Goal: Navigation & Orientation: Find specific page/section

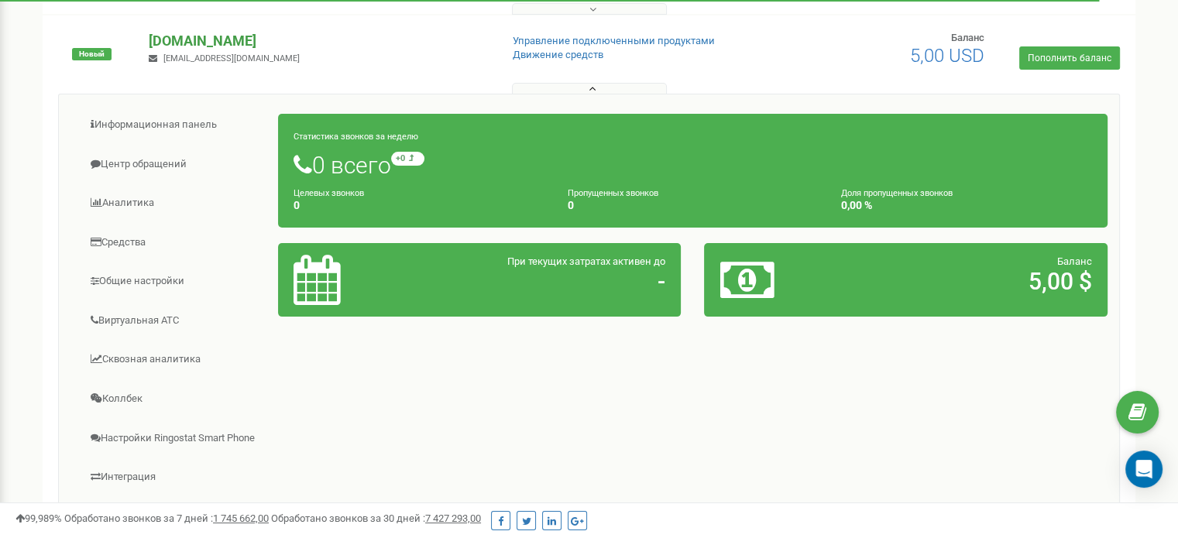
drag, startPoint x: 252, startPoint y: 40, endPoint x: 150, endPoint y: 41, distance: 102.3
click at [150, 41] on p "[DOMAIN_NAME]" at bounding box center [318, 41] width 339 height 20
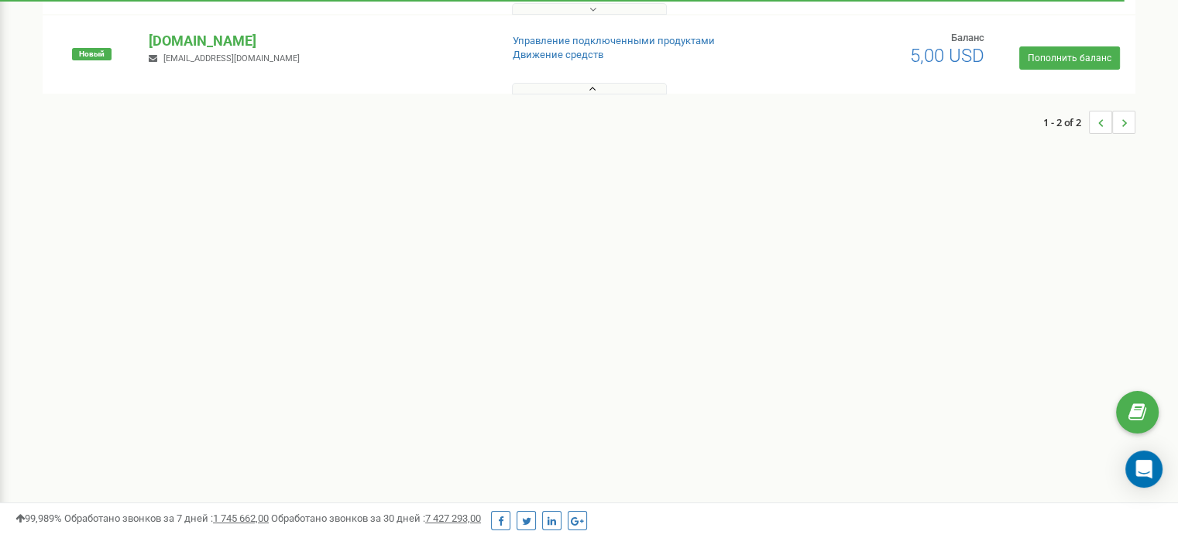
copy p "[DOMAIN_NAME]"
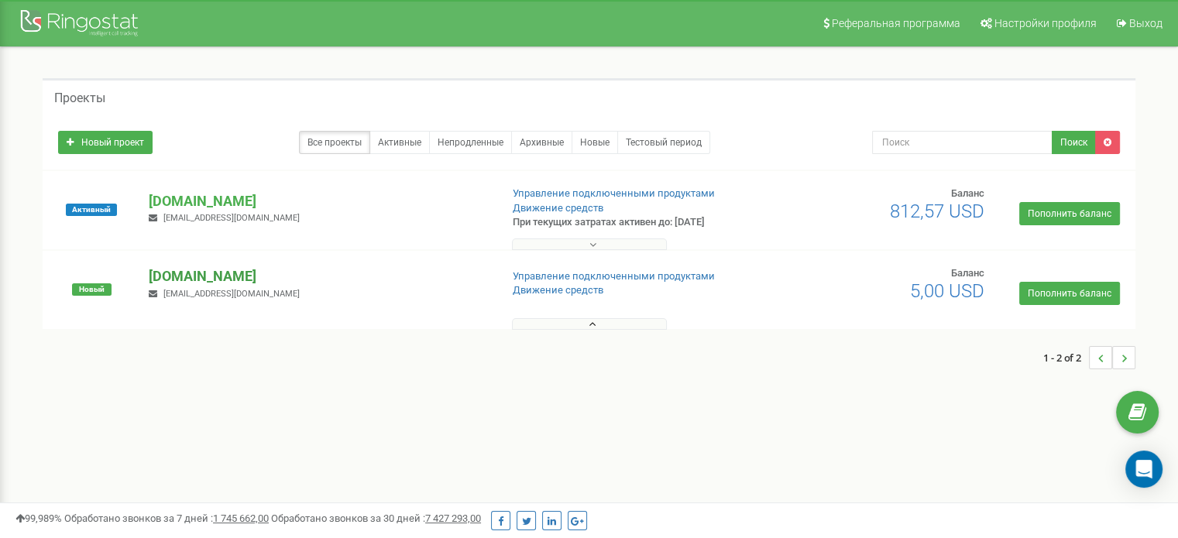
click at [216, 275] on p "[DOMAIN_NAME]" at bounding box center [318, 277] width 339 height 20
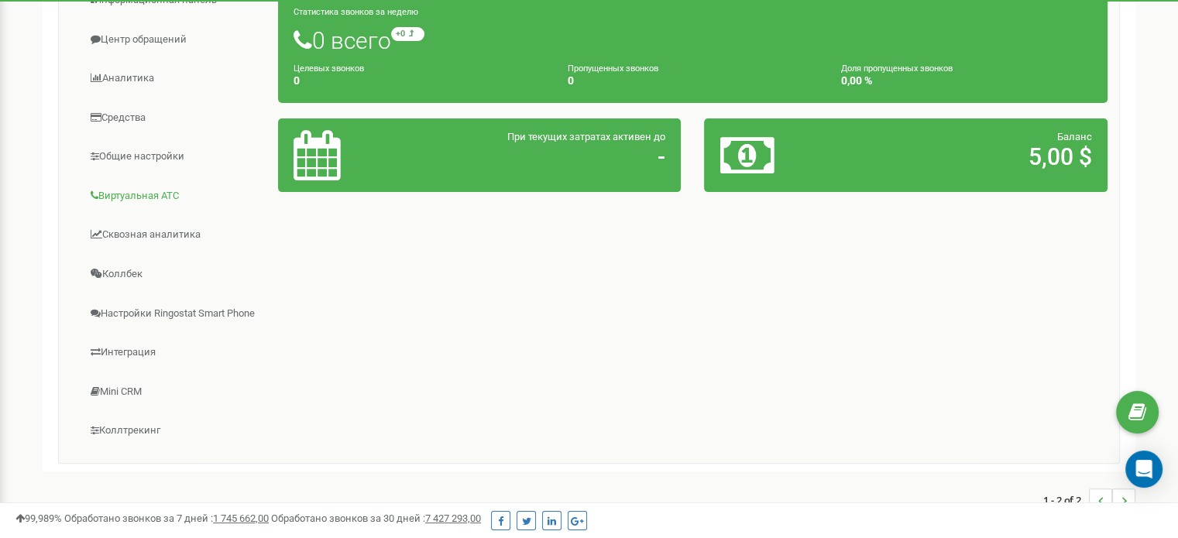
scroll to position [387, 0]
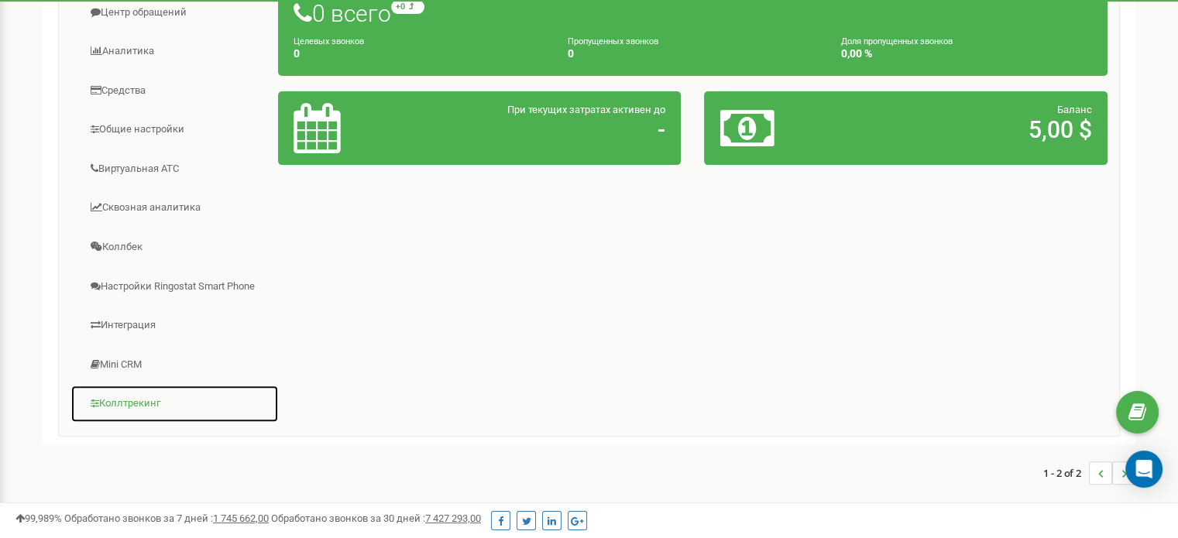
click at [136, 402] on link "Коллтрекинг" at bounding box center [175, 404] width 208 height 38
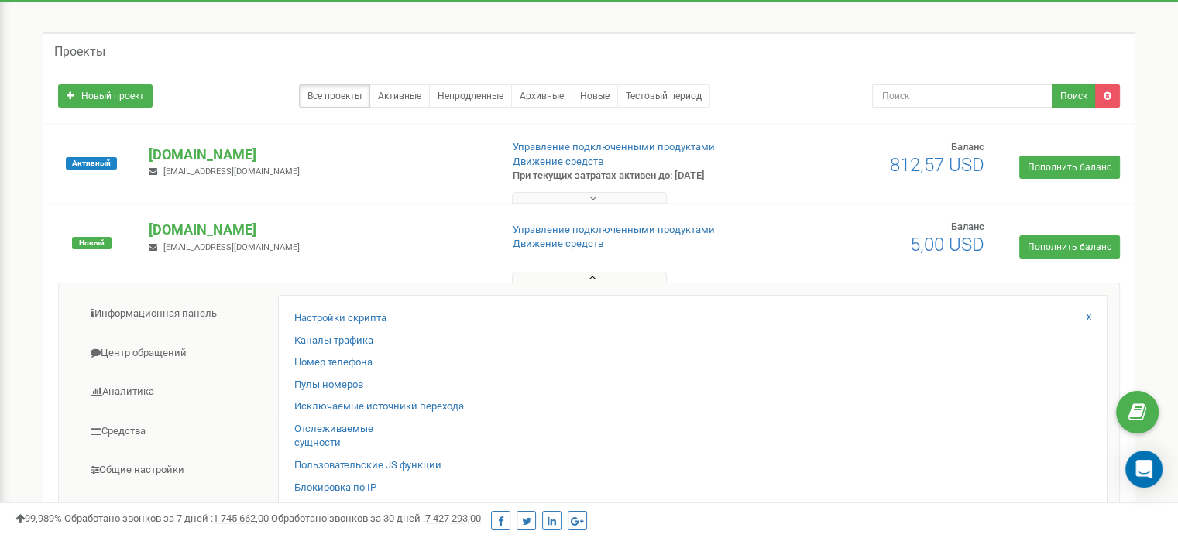
scroll to position [0, 0]
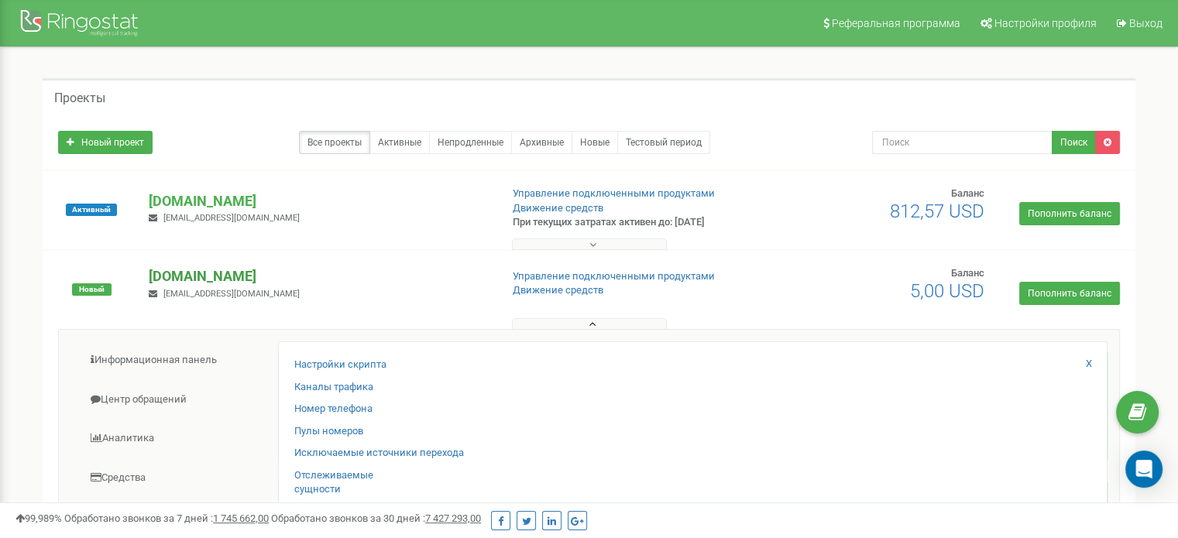
drag, startPoint x: 236, startPoint y: 281, endPoint x: 152, endPoint y: 285, distance: 83.8
click at [152, 285] on p "[DOMAIN_NAME]" at bounding box center [318, 277] width 339 height 20
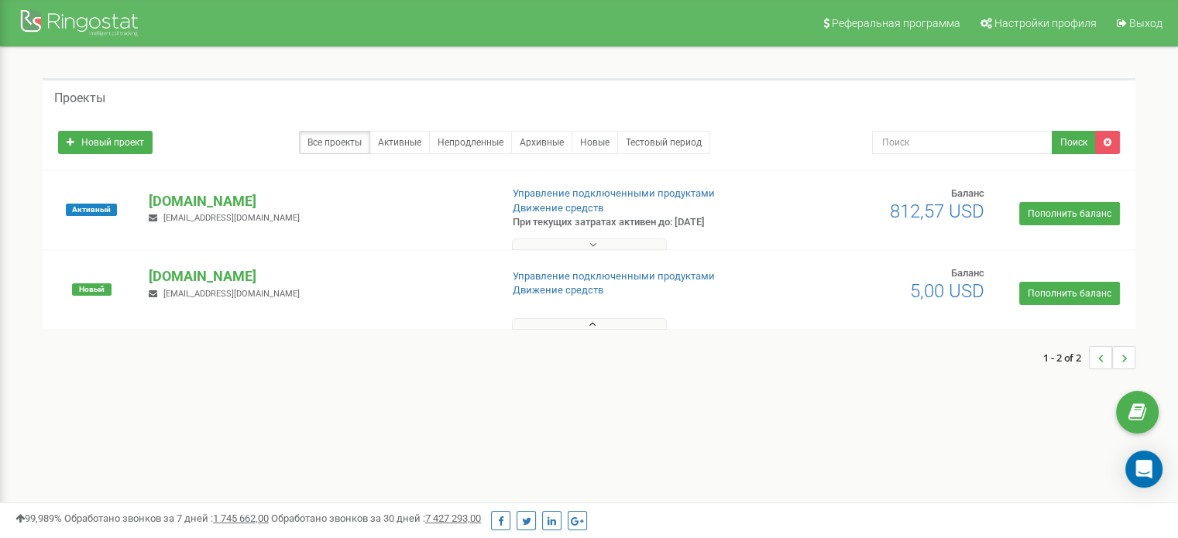
copy p "[DOMAIN_NAME]"
click at [200, 272] on p "[DOMAIN_NAME]" at bounding box center [318, 277] width 339 height 20
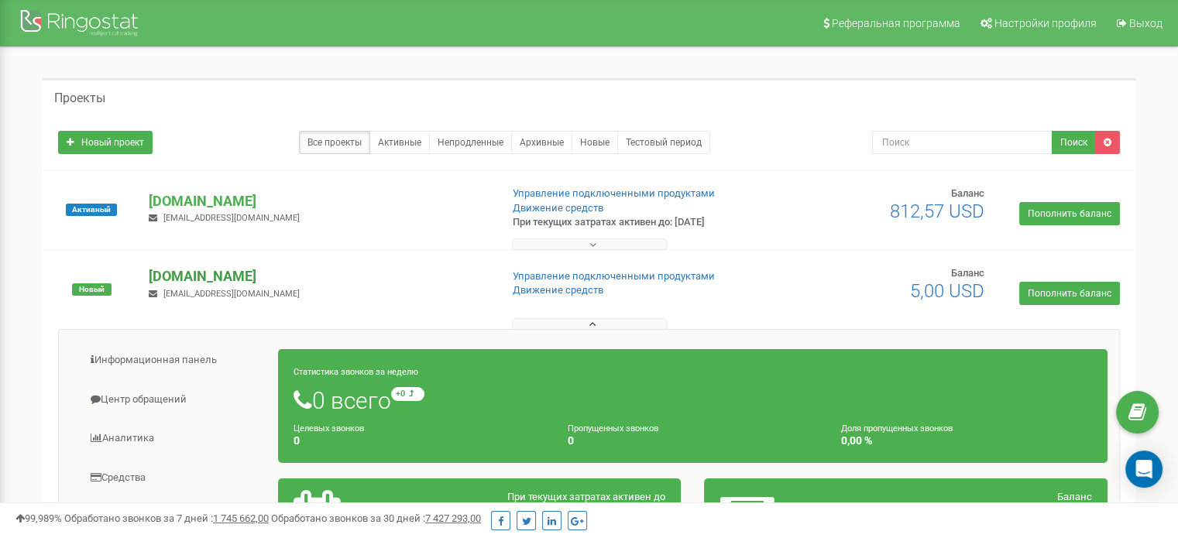
drag, startPoint x: 200, startPoint y: 272, endPoint x: 246, endPoint y: 280, distance: 47.3
click at [246, 280] on div "grizzly.agency a.kuzmin@sheriff.com.ua" at bounding box center [318, 284] width 362 height 34
copy p "[DOMAIN_NAME]"
click at [148, 452] on link "Аналитика" at bounding box center [175, 439] width 208 height 38
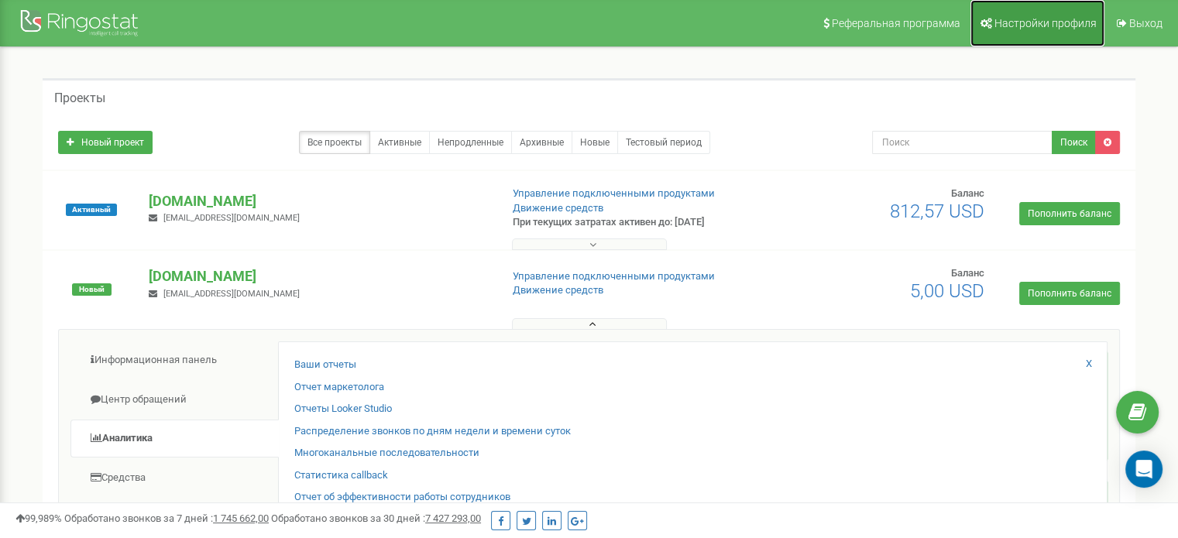
click at [1049, 27] on span "Настройки профиля" at bounding box center [1046, 23] width 102 height 12
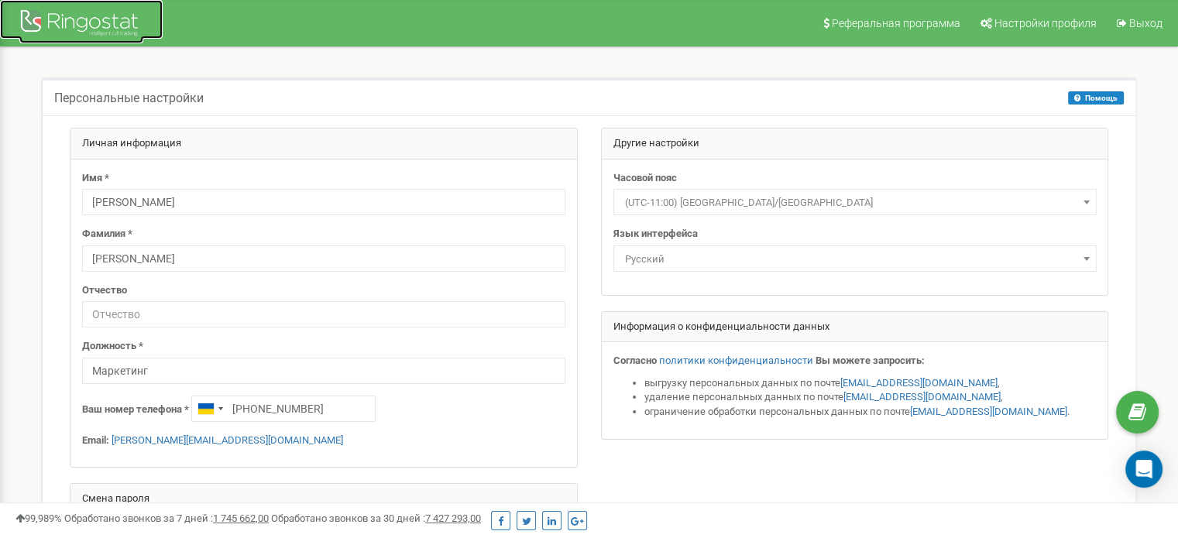
click at [100, 29] on div at bounding box center [81, 24] width 124 height 37
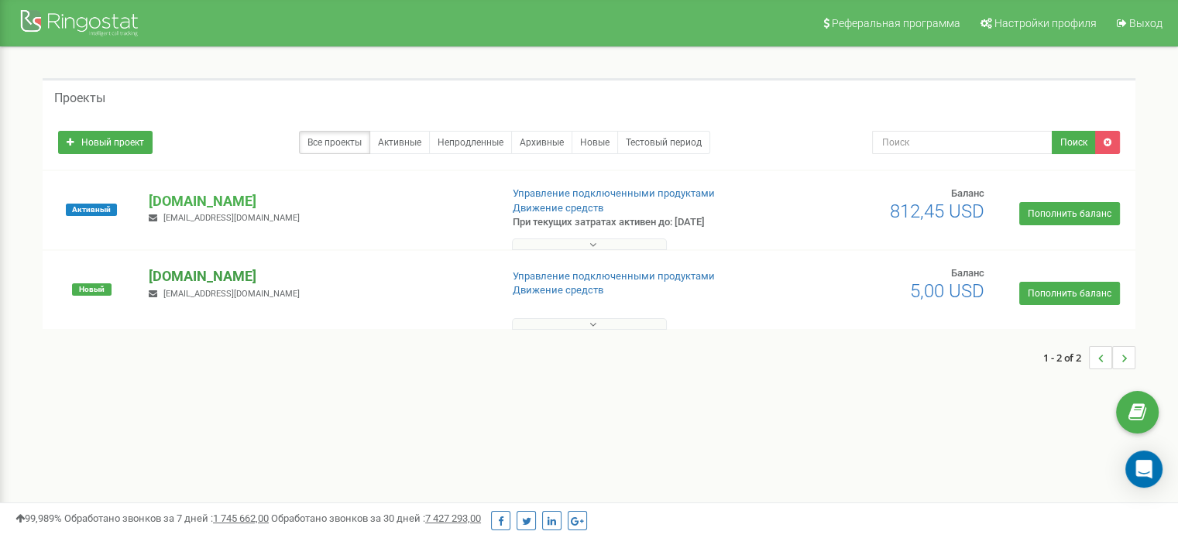
click at [204, 272] on p "grizzly.agency" at bounding box center [318, 277] width 339 height 20
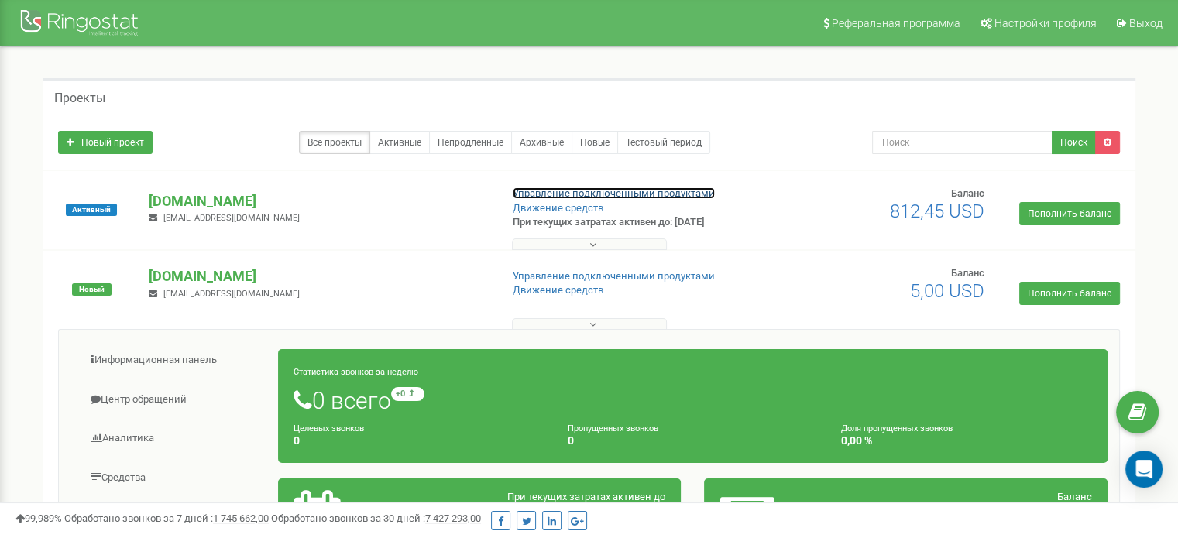
click at [543, 197] on link "Управление подключенными продуктами" at bounding box center [614, 193] width 202 height 12
click at [214, 198] on p "[DOMAIN_NAME]" at bounding box center [318, 201] width 339 height 20
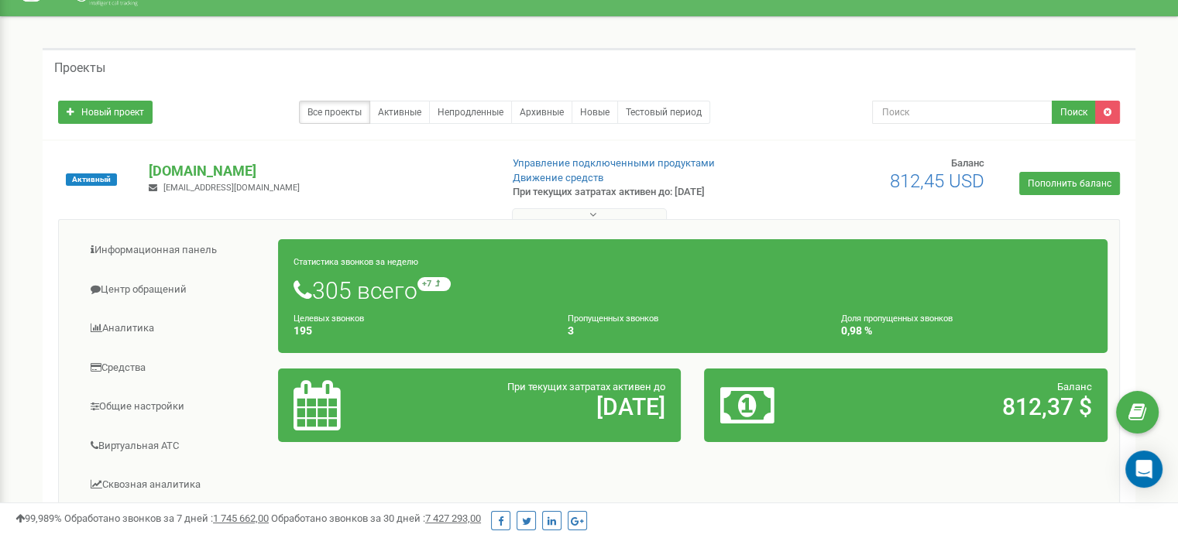
scroll to position [35, 0]
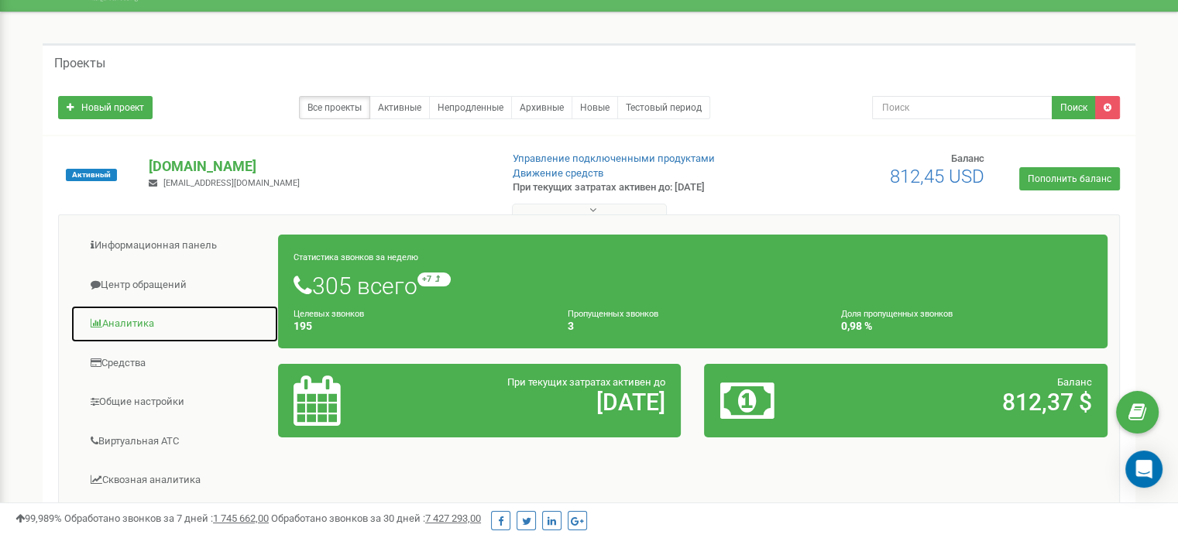
click at [122, 318] on link "Аналитика" at bounding box center [175, 324] width 208 height 38
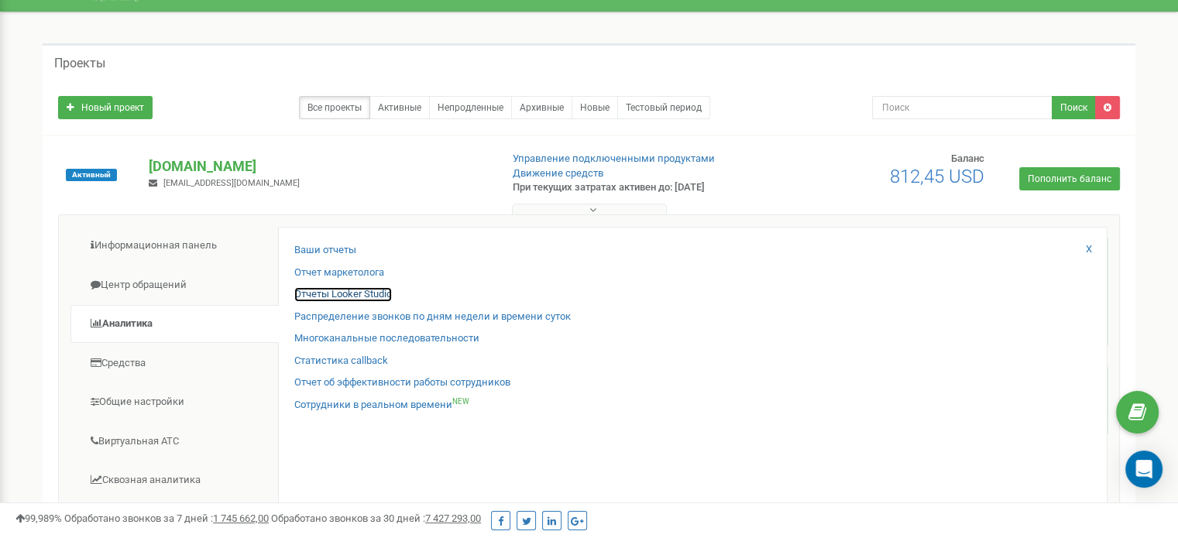
click at [322, 292] on link "Отчеты Looker Studio" at bounding box center [343, 294] width 98 height 15
